Goal: Entertainment & Leisure: Browse casually

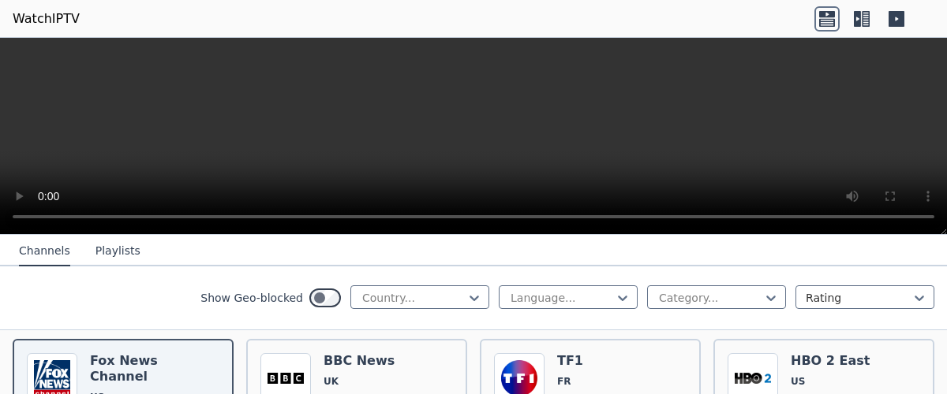
scroll to position [161, 0]
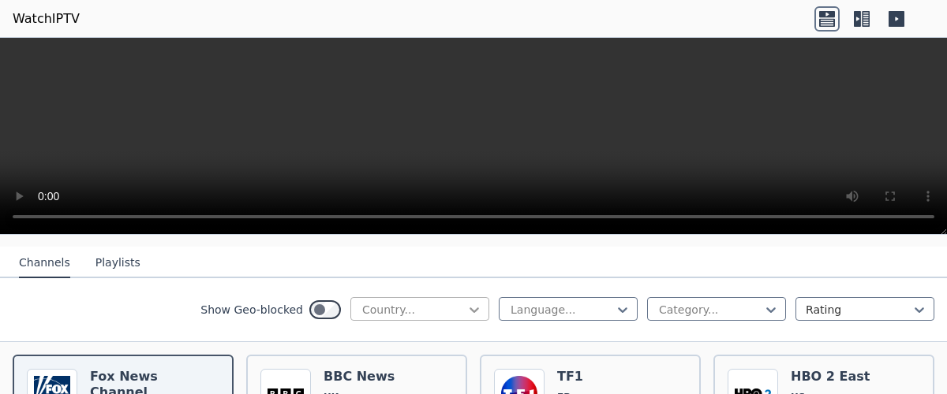
click at [466, 309] on icon at bounding box center [474, 310] width 16 height 16
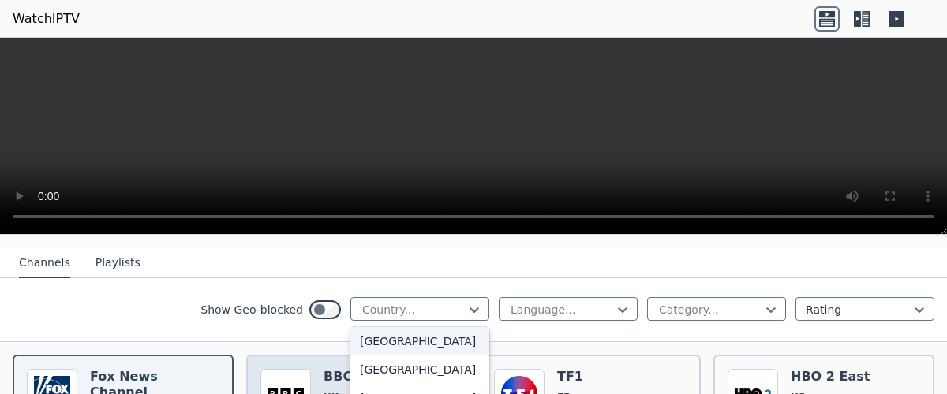
click at [366, 356] on div "[GEOGRAPHIC_DATA]" at bounding box center [419, 341] width 139 height 28
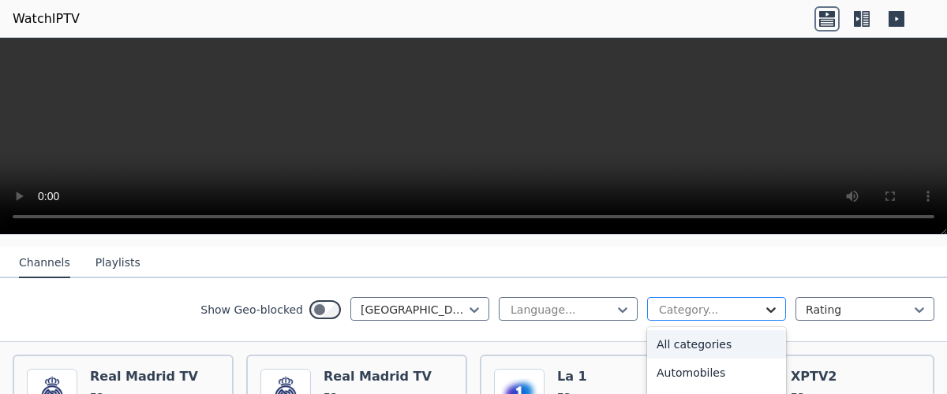
click at [763, 306] on icon at bounding box center [771, 310] width 16 height 16
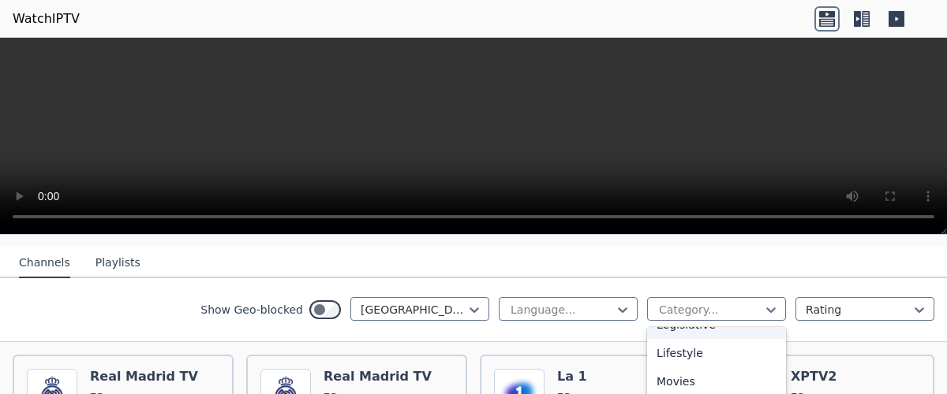
scroll to position [402, 0]
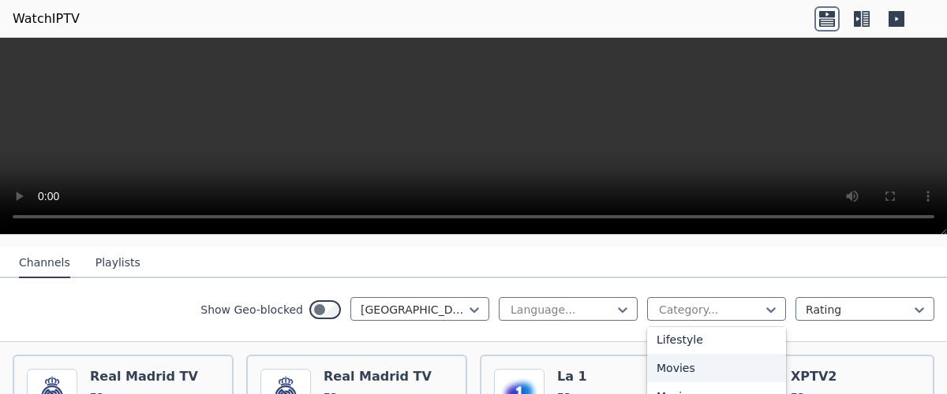
click at [677, 365] on div "Movies" at bounding box center [716, 368] width 139 height 28
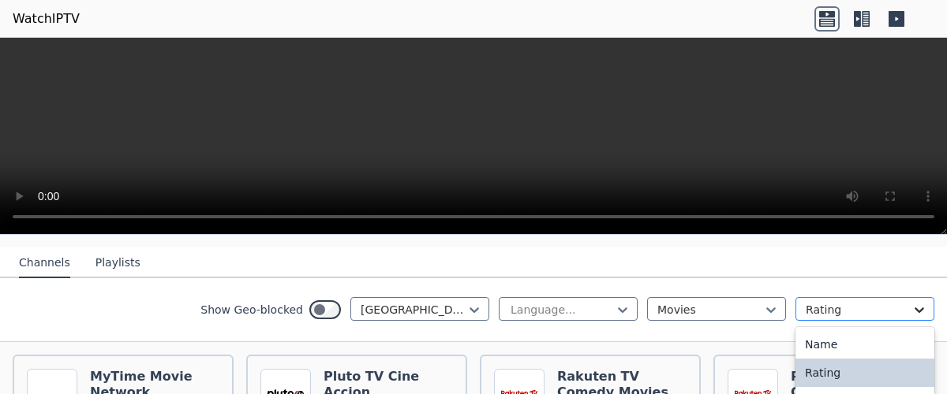
click at [911, 308] on icon at bounding box center [919, 310] width 16 height 16
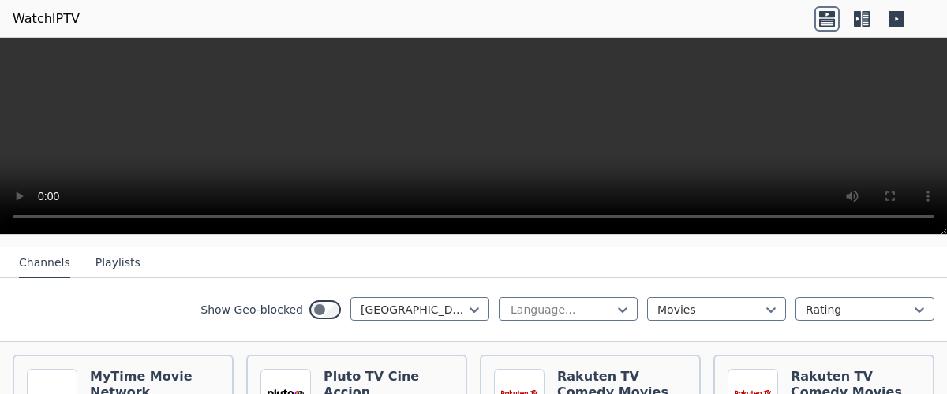
click at [631, 339] on div "Show Geo-blocked Spain Language... Movies Rating" at bounding box center [473, 311] width 947 height 64
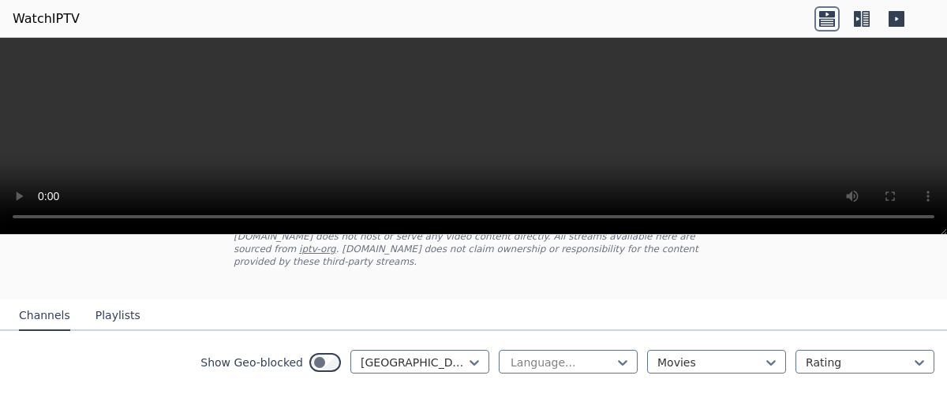
scroll to position [107, 0]
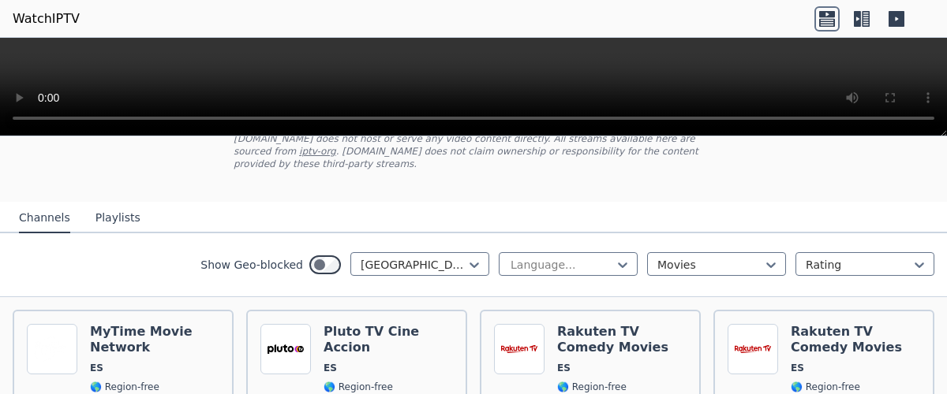
drag, startPoint x: 943, startPoint y: 230, endPoint x: 882, endPoint y: 28, distance: 210.2
click at [882, 38] on div at bounding box center [473, 87] width 947 height 99
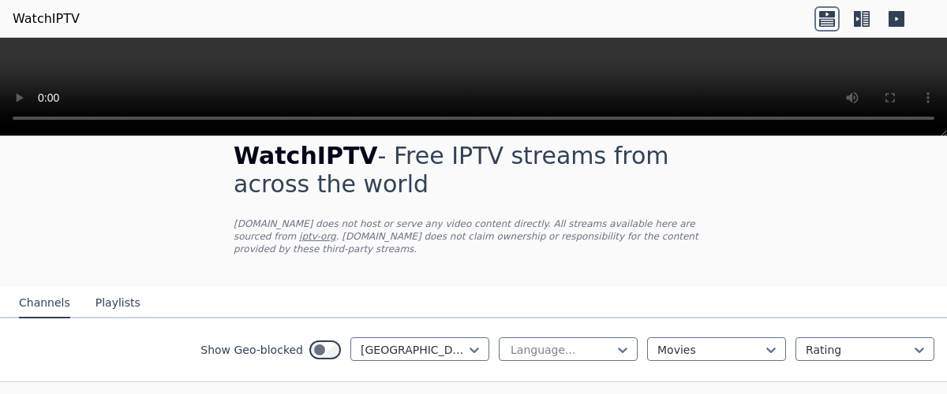
scroll to position [21, 0]
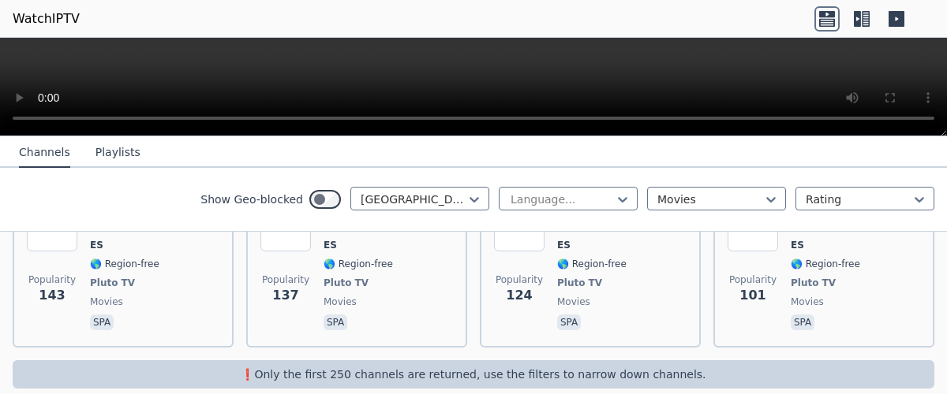
scroll to position [424, 0]
